Goal: Task Accomplishment & Management: Manage account settings

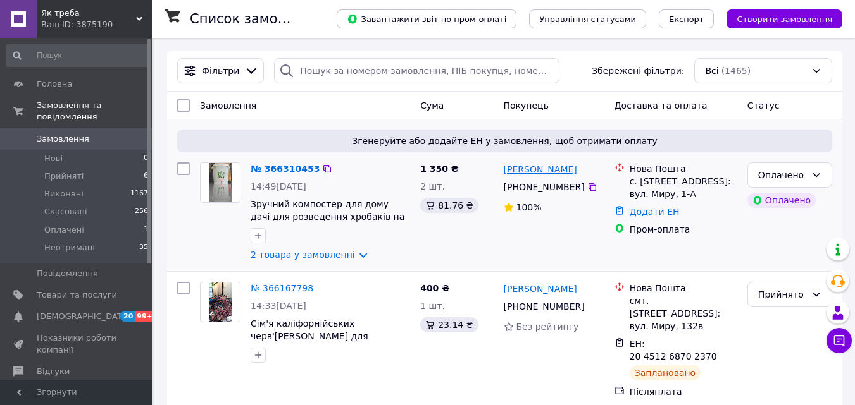
click at [546, 175] on link "[PERSON_NAME]" at bounding box center [539, 169] width 73 height 13
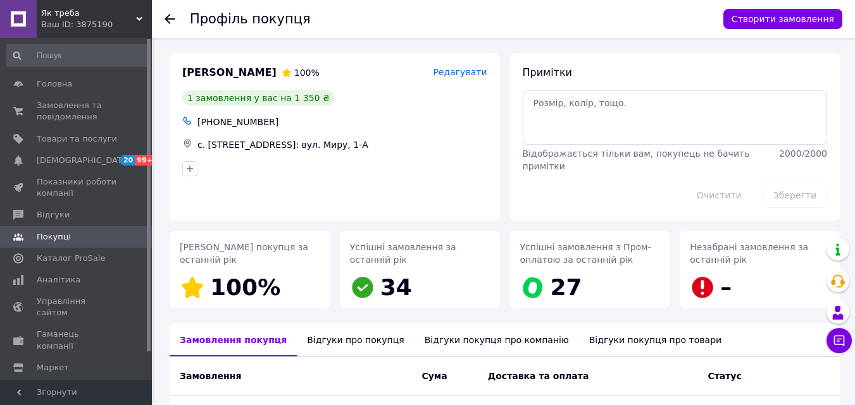
click at [169, 16] on icon at bounding box center [169, 19] width 10 height 10
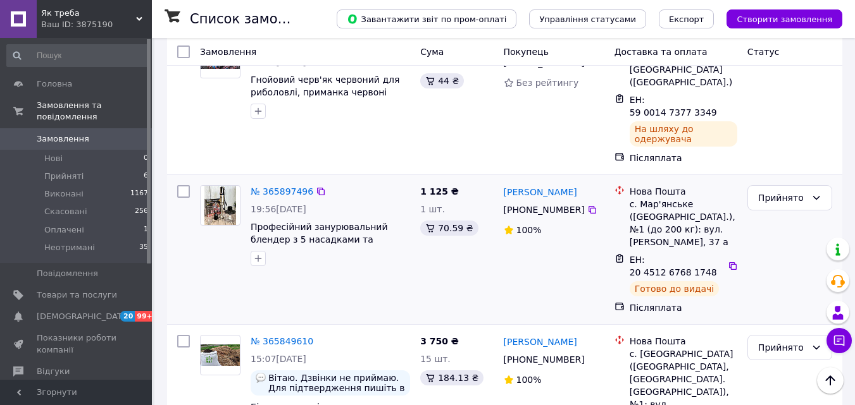
scroll to position [759, 0]
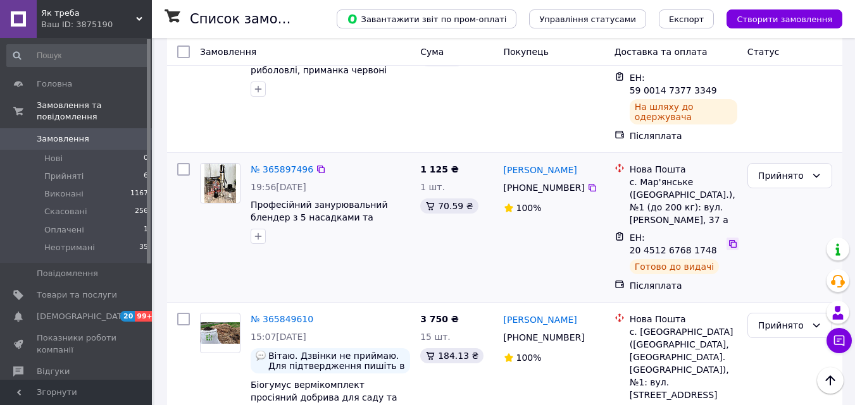
click at [727, 239] on icon at bounding box center [732, 244] width 10 height 10
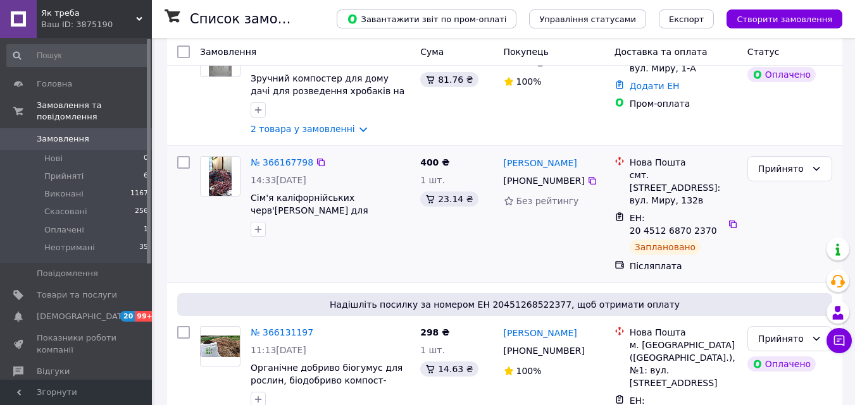
scroll to position [126, 0]
click at [727, 219] on icon at bounding box center [732, 224] width 10 height 10
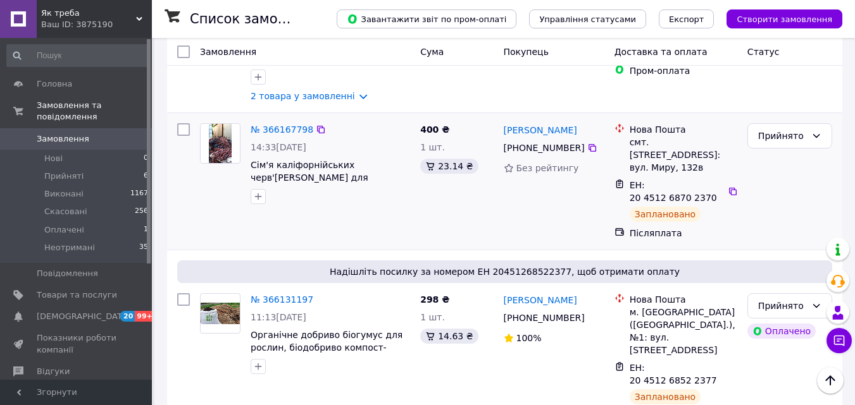
scroll to position [190, 0]
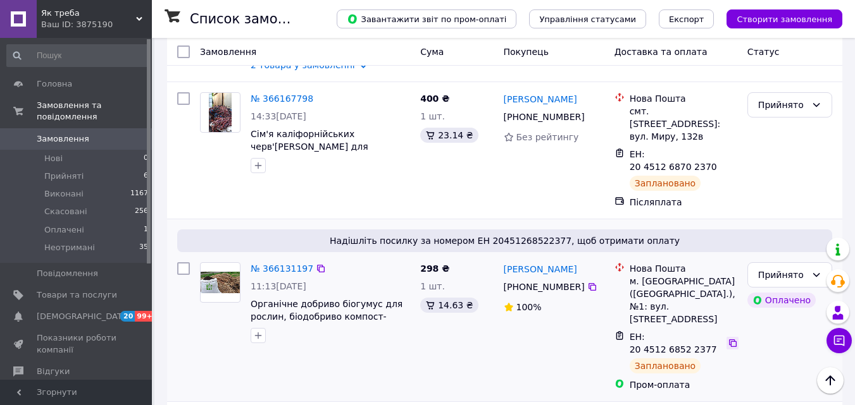
click at [729, 338] on icon at bounding box center [732, 343] width 10 height 10
